Goal: Transaction & Acquisition: Purchase product/service

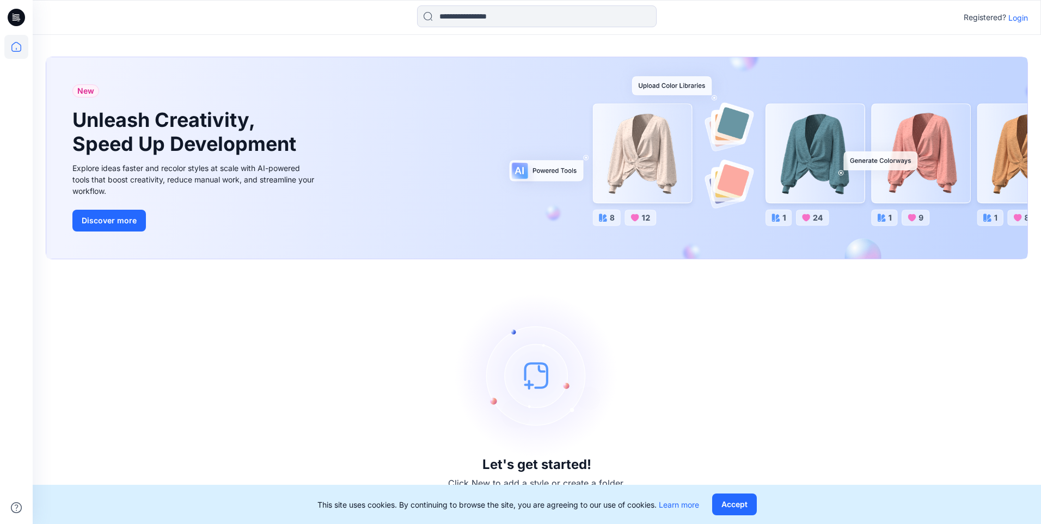
click at [1013, 23] on p "Login" at bounding box center [1018, 17] width 20 height 11
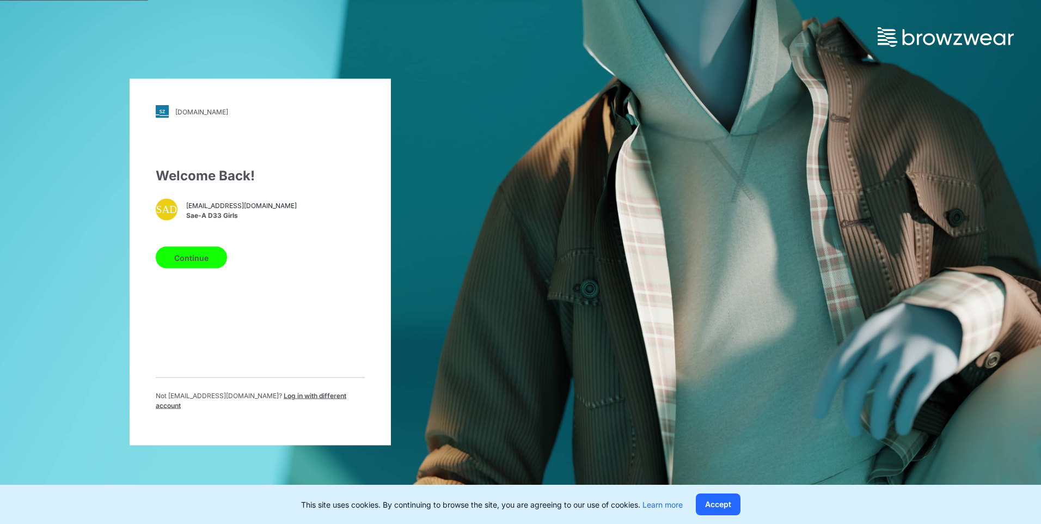
click at [241, 217] on span "Sae-A D33 Girls" at bounding box center [241, 215] width 111 height 10
click at [201, 259] on button "Continue" at bounding box center [191, 258] width 71 height 22
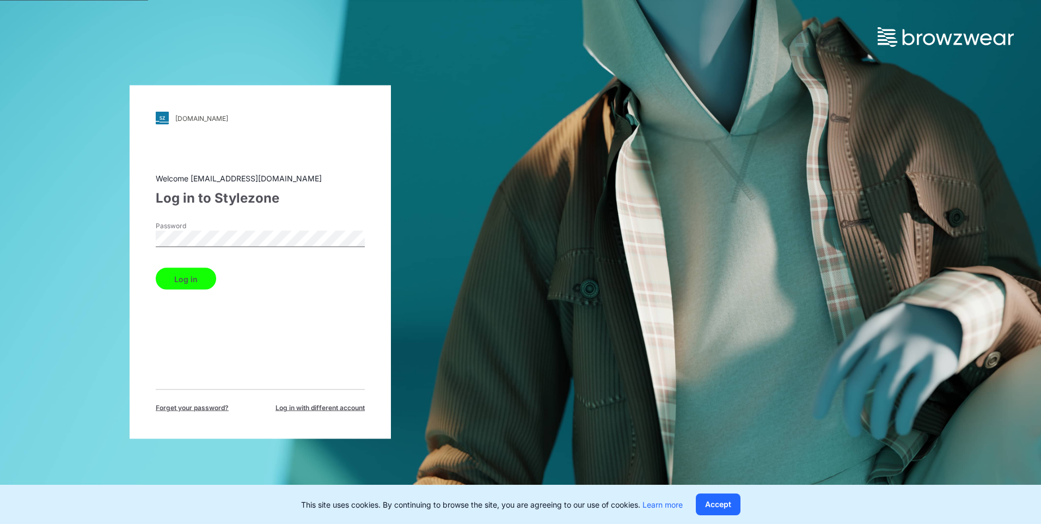
click at [190, 275] on button "Log in" at bounding box center [186, 279] width 60 height 22
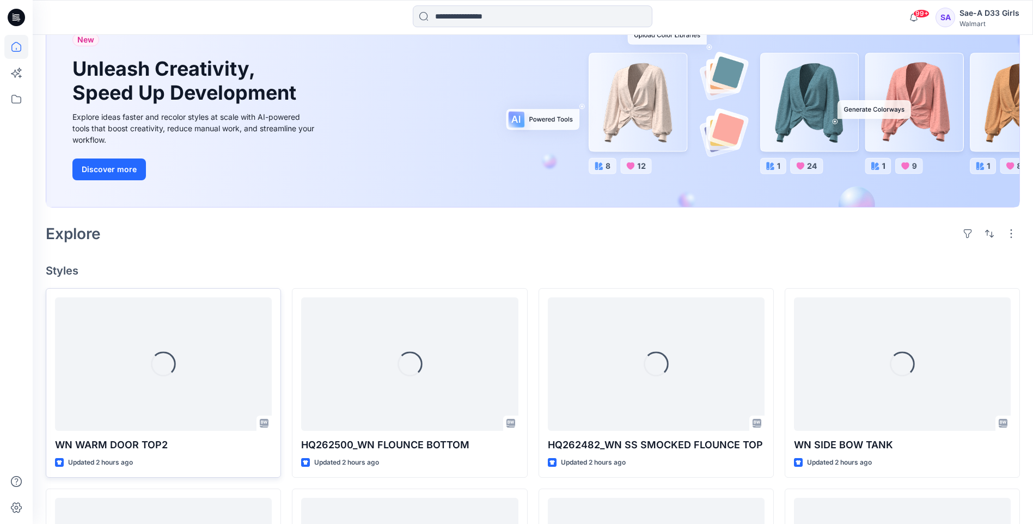
scroll to position [218, 0]
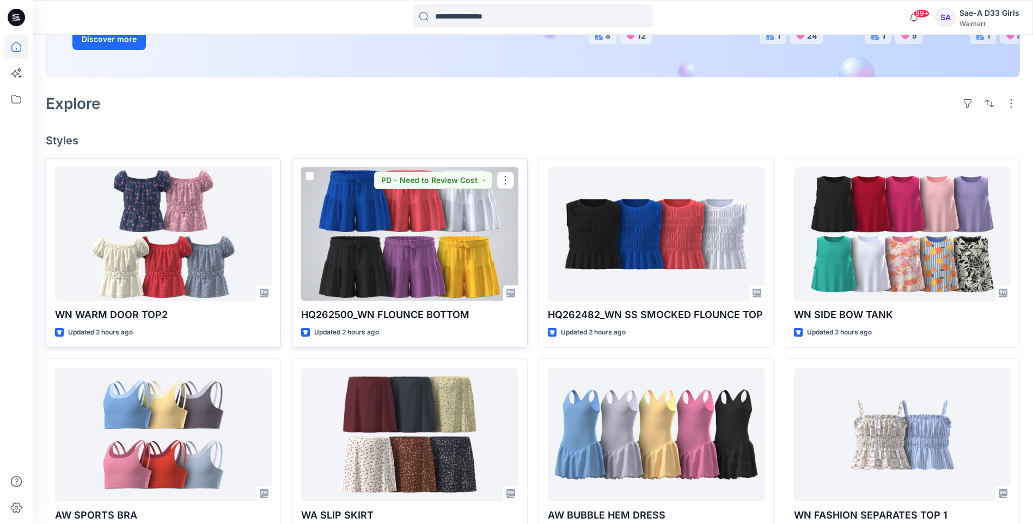
click at [392, 246] on div at bounding box center [409, 233] width 217 height 133
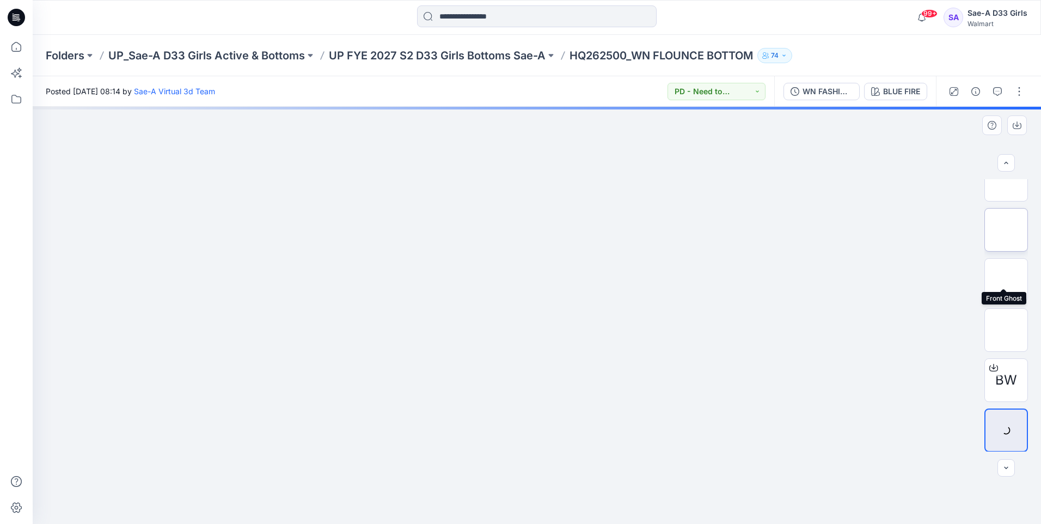
scroll to position [72, 0]
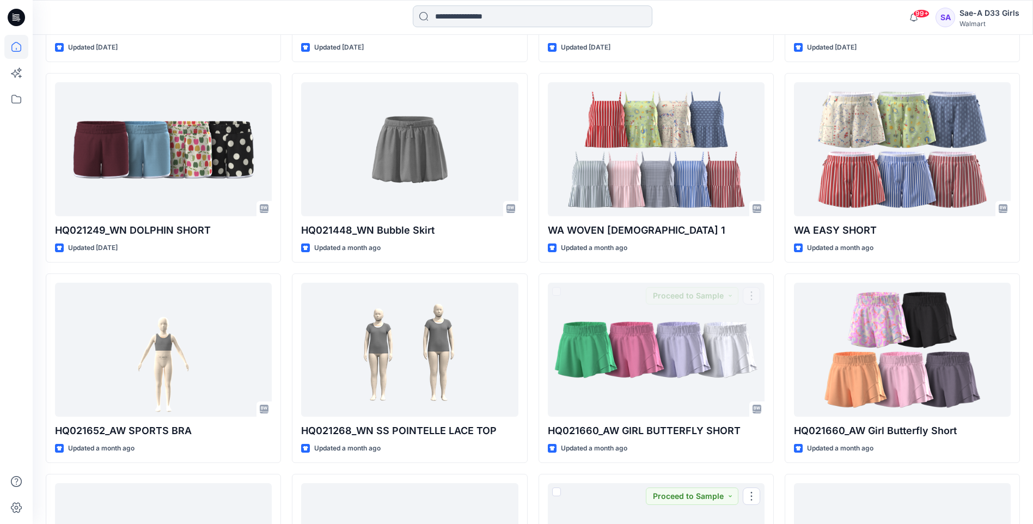
scroll to position [3717, 0]
